Goal: Information Seeking & Learning: Find specific fact

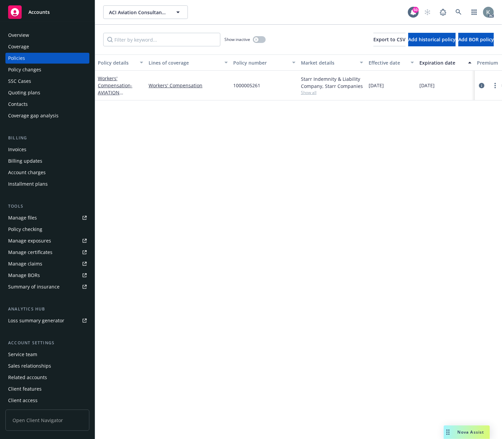
drag, startPoint x: 222, startPoint y: 313, endPoint x: 227, endPoint y: 304, distance: 10.8
click at [224, 312] on div "Policy details Lines of coverage Policy number Market details Effective date Ex…" at bounding box center [298, 246] width 407 height 385
click at [456, 10] on icon at bounding box center [459, 12] width 6 height 6
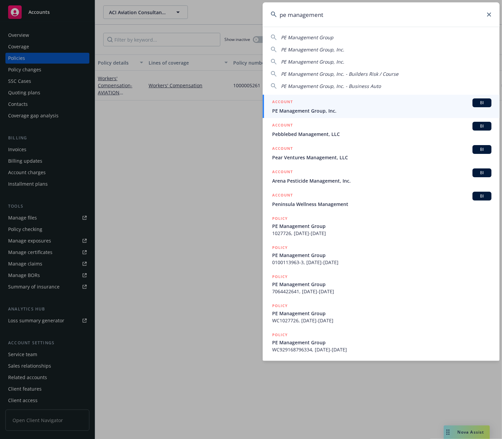
type input "pe management"
click at [295, 112] on span "PE Management Group, Inc." at bounding box center [381, 110] width 219 height 7
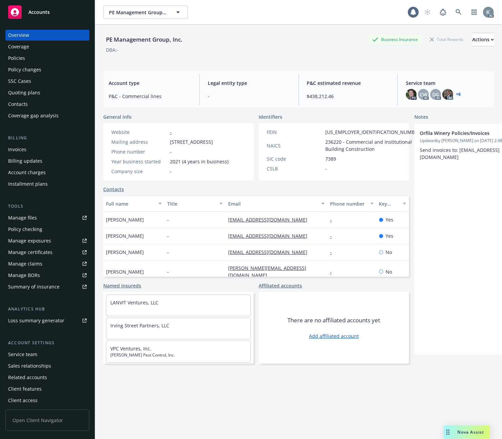
click at [13, 149] on div "Invoices" at bounding box center [17, 149] width 18 height 11
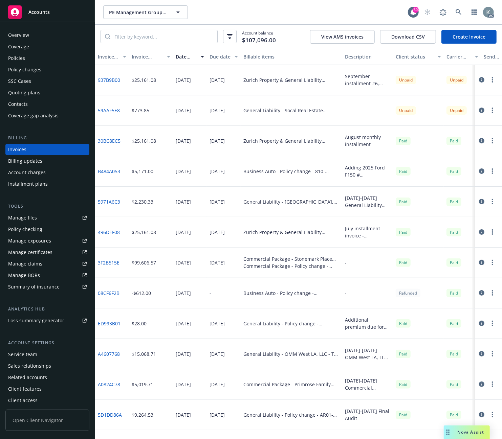
click at [364, 291] on div "-" at bounding box center [367, 293] width 51 height 30
click at [105, 58] on div "Invoice ID" at bounding box center [108, 56] width 21 height 7
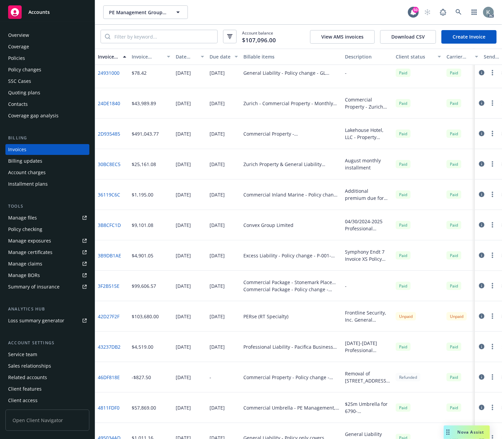
scroll to position [376, 0]
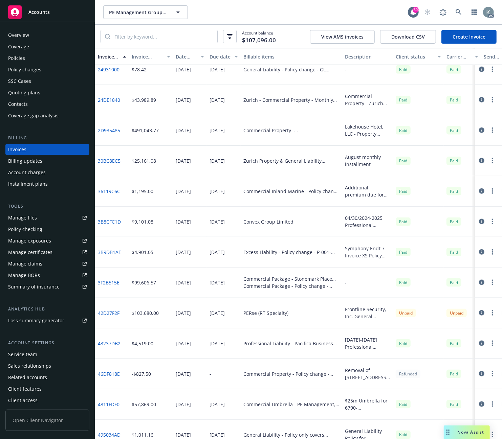
click at [113, 310] on link "42D27F2F" at bounding box center [109, 313] width 22 height 7
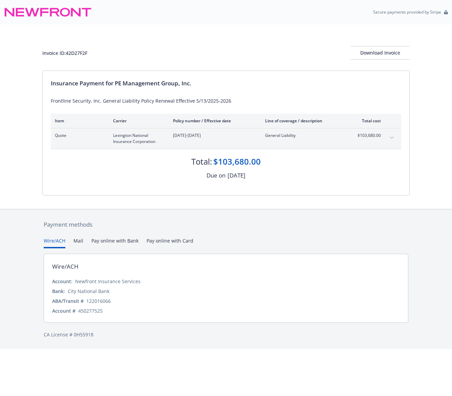
click at [224, 276] on div "Wire/ACH Account: Newfront Insurance Services Bank: City National Bank ABA/Tran…" at bounding box center [226, 287] width 364 height 69
